Goal: Navigation & Orientation: Find specific page/section

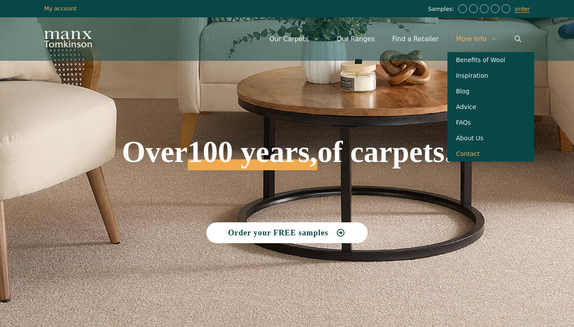
click at [474, 155] on link "Contact" at bounding box center [491, 154] width 87 height 16
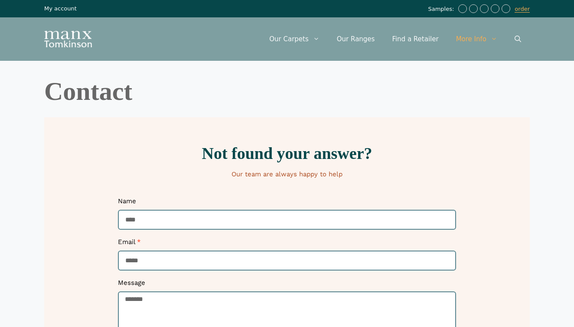
click at [66, 11] on link "My account" at bounding box center [60, 8] width 33 height 7
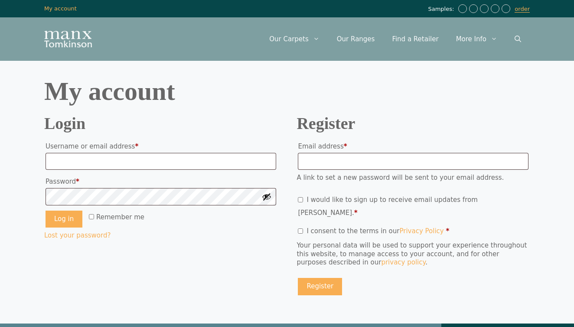
click at [74, 39] on img "Site" at bounding box center [68, 39] width 48 height 16
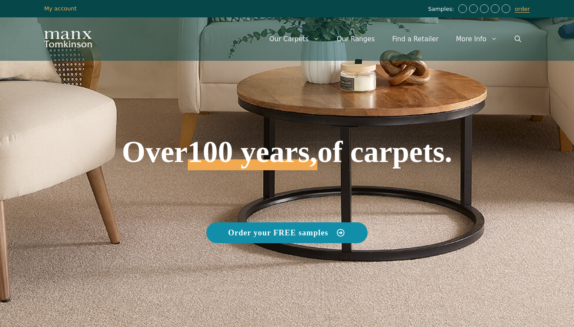
click at [313, 234] on span "Order your FREE samples" at bounding box center [278, 233] width 100 height 8
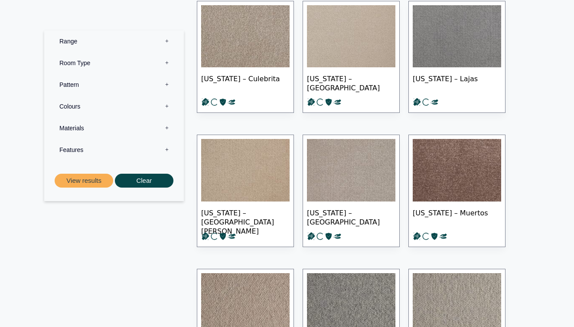
scroll to position [211, 0]
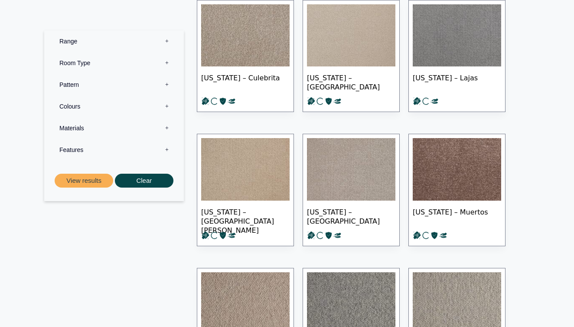
click at [77, 86] on label "Pattern 0" at bounding box center [114, 85] width 127 height 22
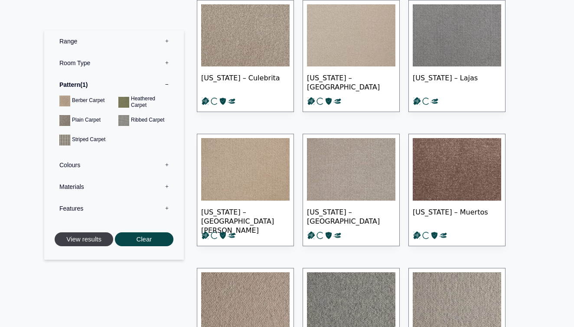
click at [94, 236] on button "View results" at bounding box center [84, 239] width 59 height 14
